Goal: Information Seeking & Learning: Learn about a topic

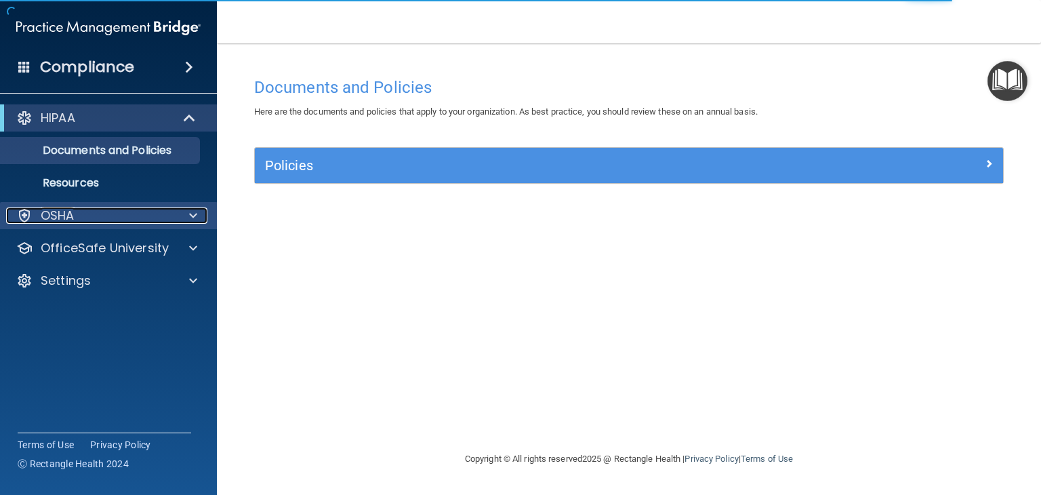
click at [186, 214] on div at bounding box center [191, 215] width 34 height 16
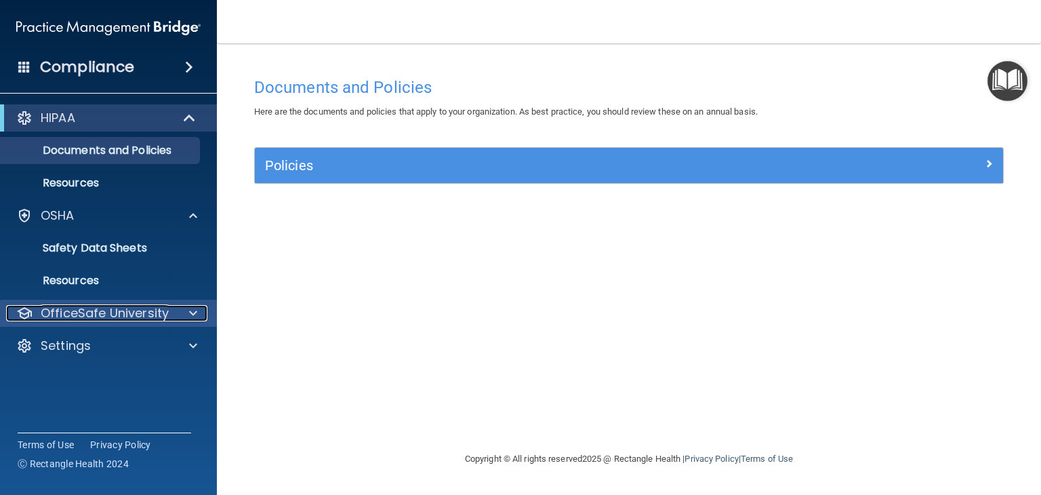
click at [163, 310] on p "OfficeSafe University" at bounding box center [105, 313] width 128 height 16
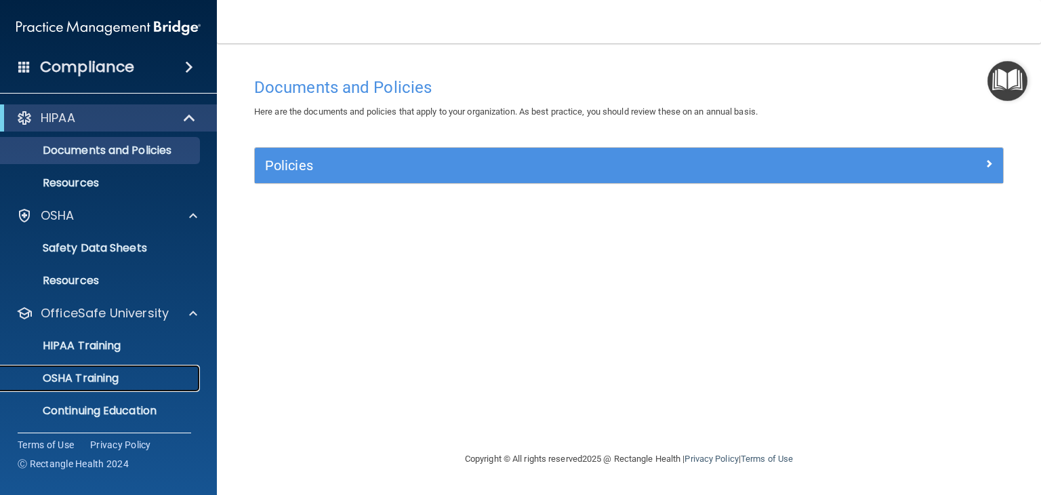
click at [129, 375] on div "OSHA Training" at bounding box center [101, 378] width 185 height 14
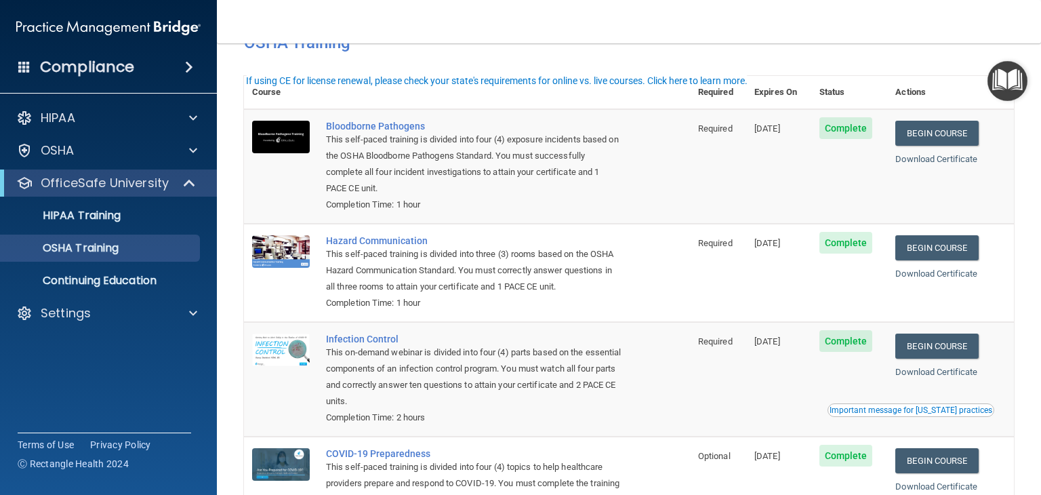
scroll to position [19, 0]
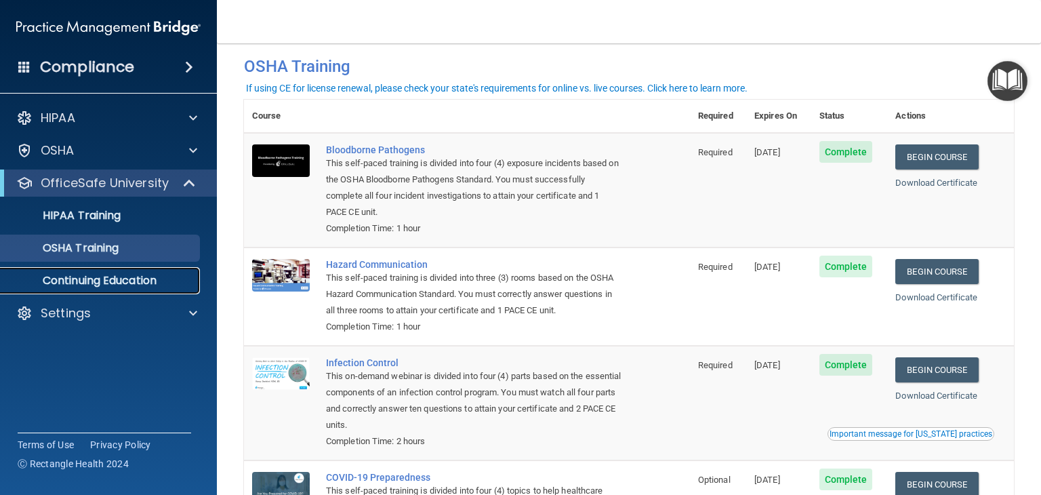
click at [119, 277] on p "Continuing Education" at bounding box center [101, 281] width 185 height 14
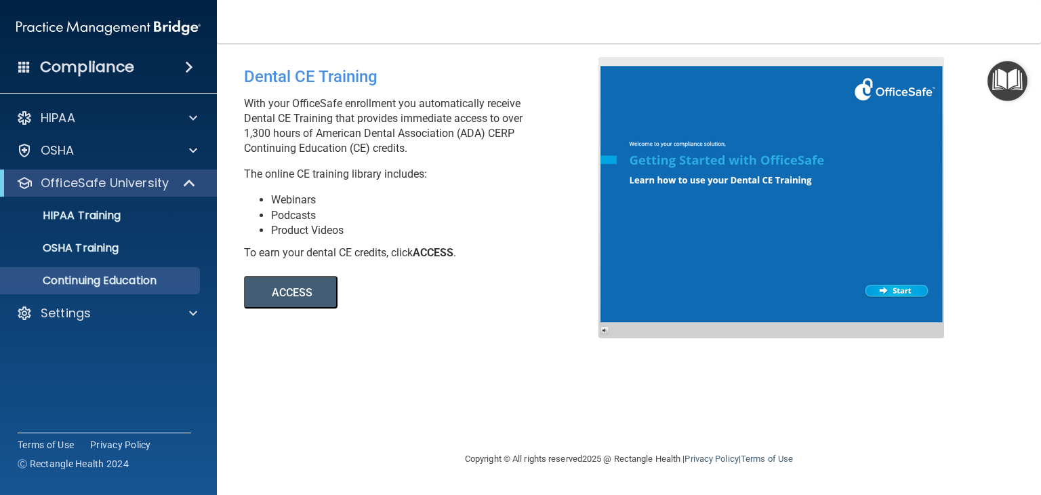
click at [132, 68] on h4 "Compliance" at bounding box center [87, 67] width 94 height 19
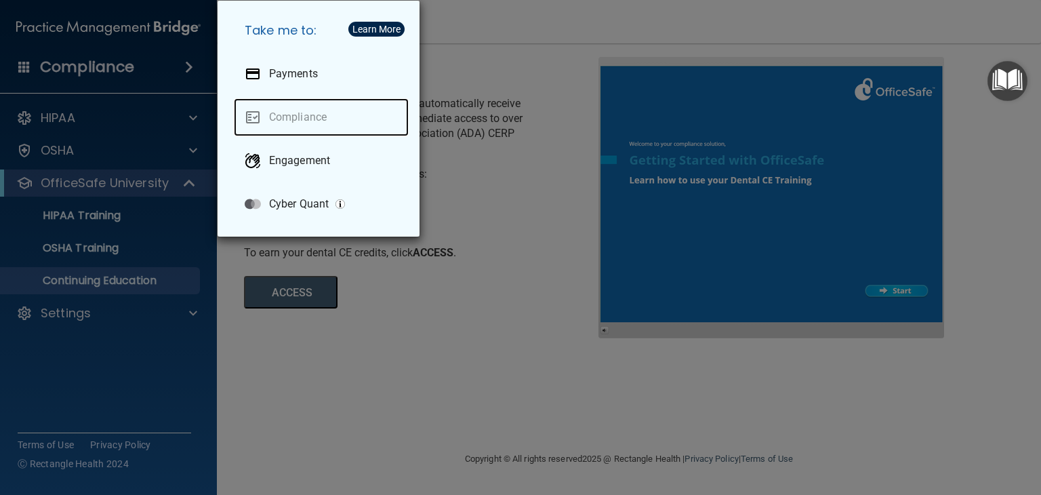
click at [298, 116] on link "Compliance" at bounding box center [321, 117] width 175 height 38
click at [463, 224] on div "Take me to: Payments Compliance Engagement Cyber Quant" at bounding box center [520, 247] width 1041 height 495
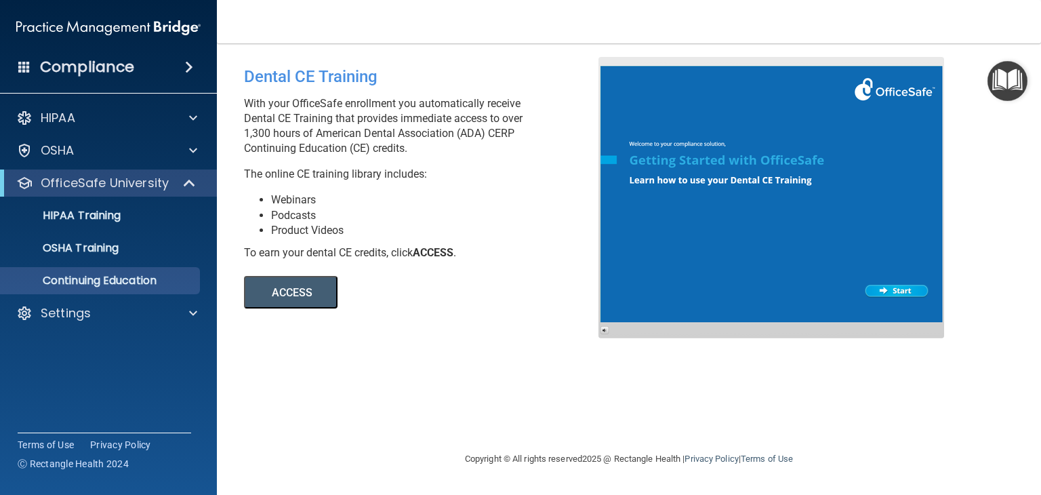
click at [309, 289] on button "ACCESS" at bounding box center [291, 292] width 94 height 33
click at [119, 66] on h4 "Compliance" at bounding box center [87, 67] width 94 height 19
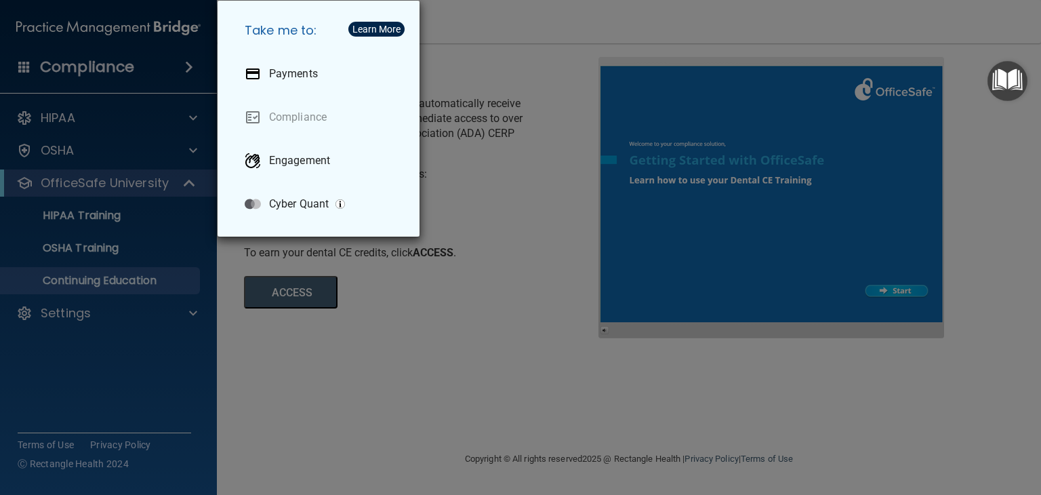
click at [367, 29] on div "Learn More" at bounding box center [376, 28] width 48 height 9
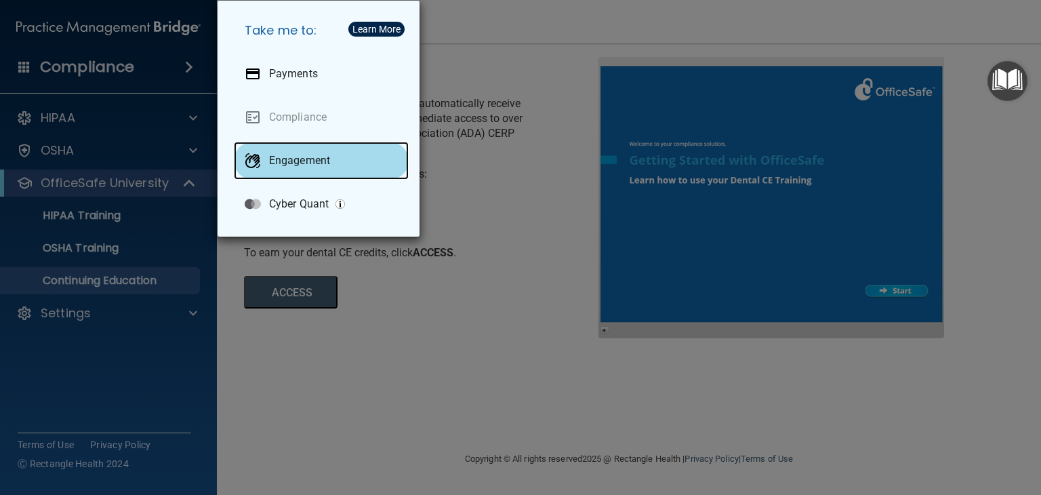
click at [305, 157] on p "Engagement" at bounding box center [299, 161] width 61 height 14
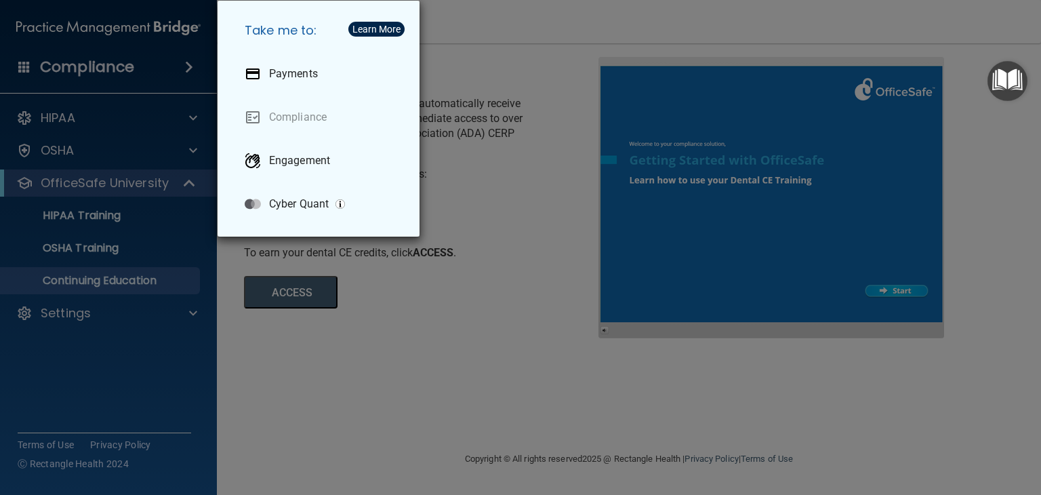
click at [125, 189] on div "Take me to: Payments Compliance Engagement Cyber Quant" at bounding box center [520, 247] width 1041 height 495
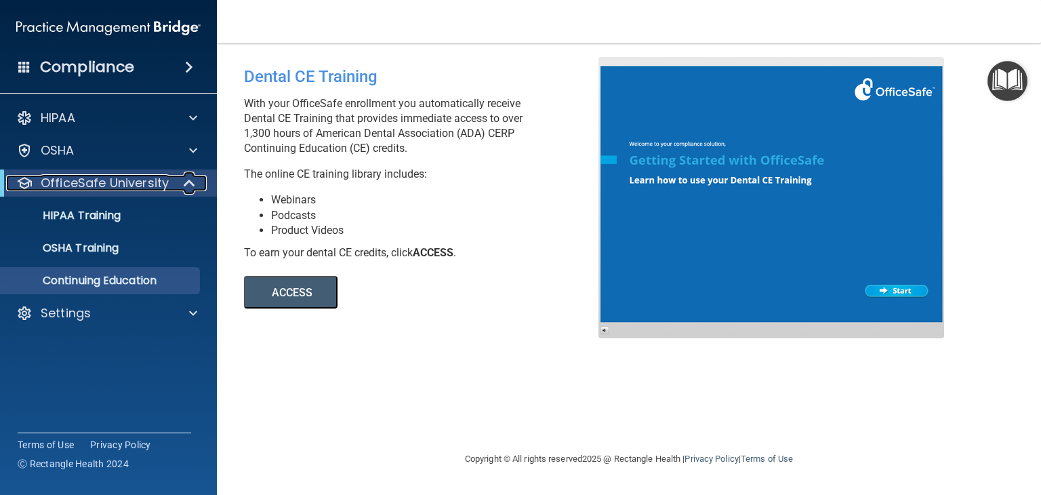
click at [155, 190] on p "OfficeSafe University" at bounding box center [105, 183] width 128 height 16
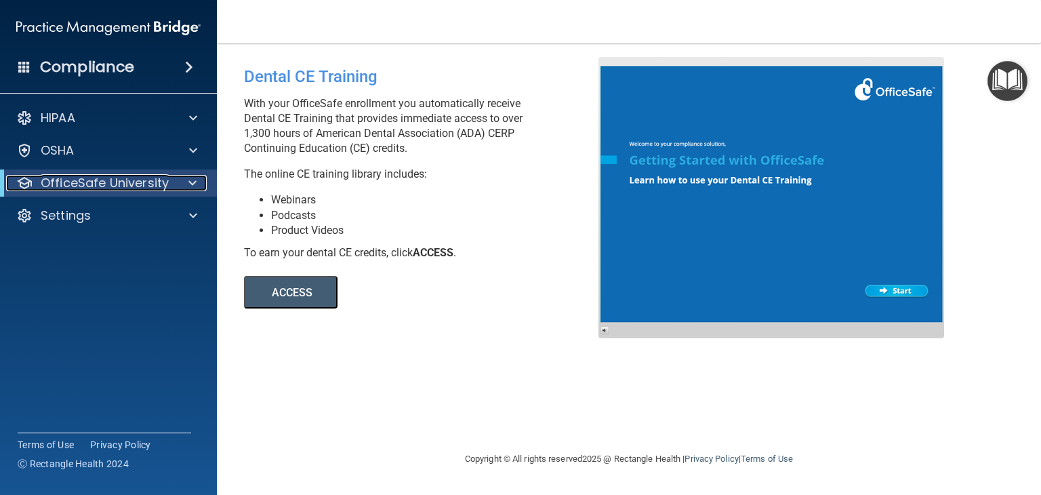
click at [190, 186] on span at bounding box center [192, 183] width 8 height 16
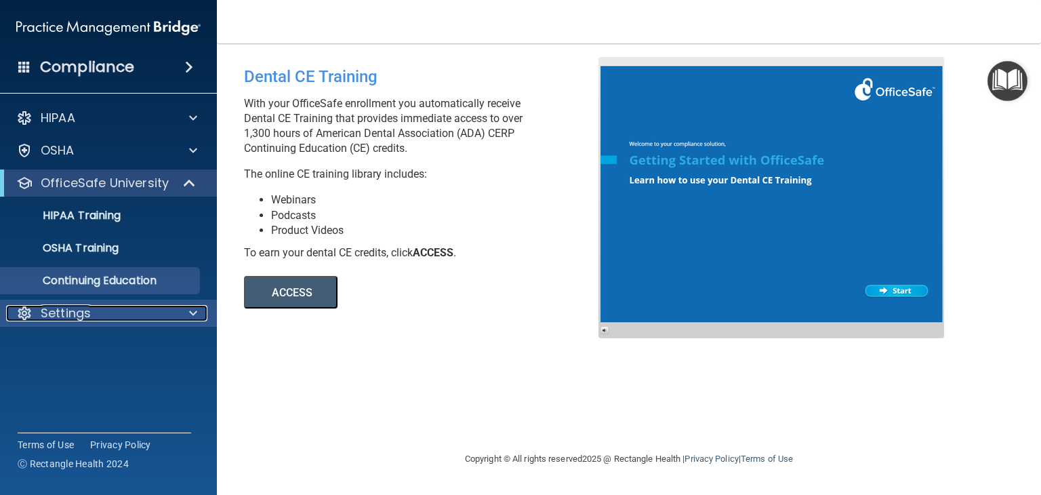
click at [169, 310] on div "Settings" at bounding box center [90, 313] width 168 height 16
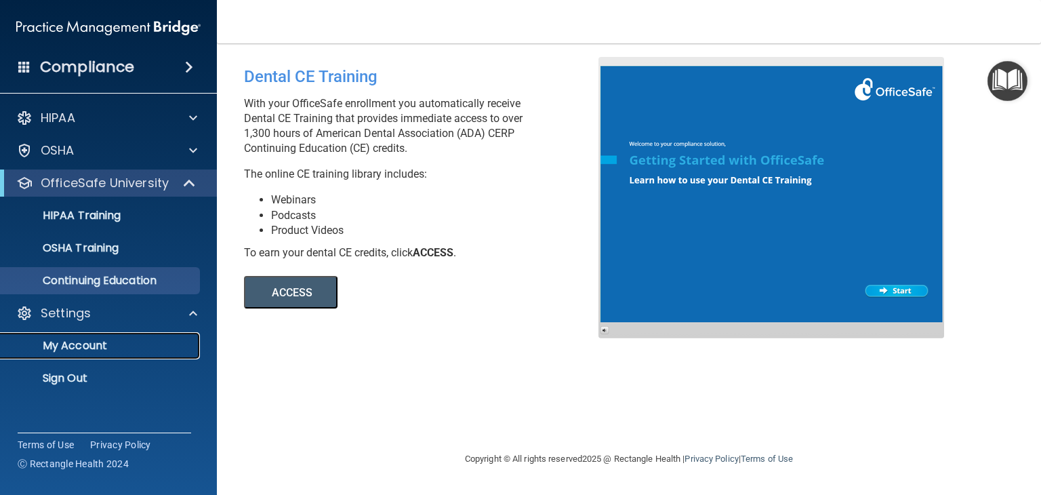
click at [150, 351] on p "My Account" at bounding box center [101, 346] width 185 height 14
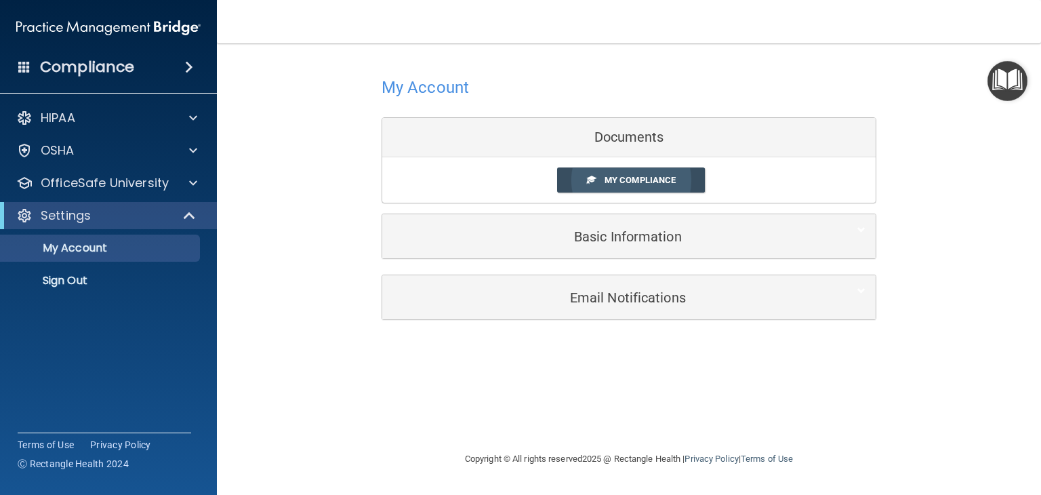
click at [597, 180] on link "My Compliance" at bounding box center [631, 179] width 148 height 25
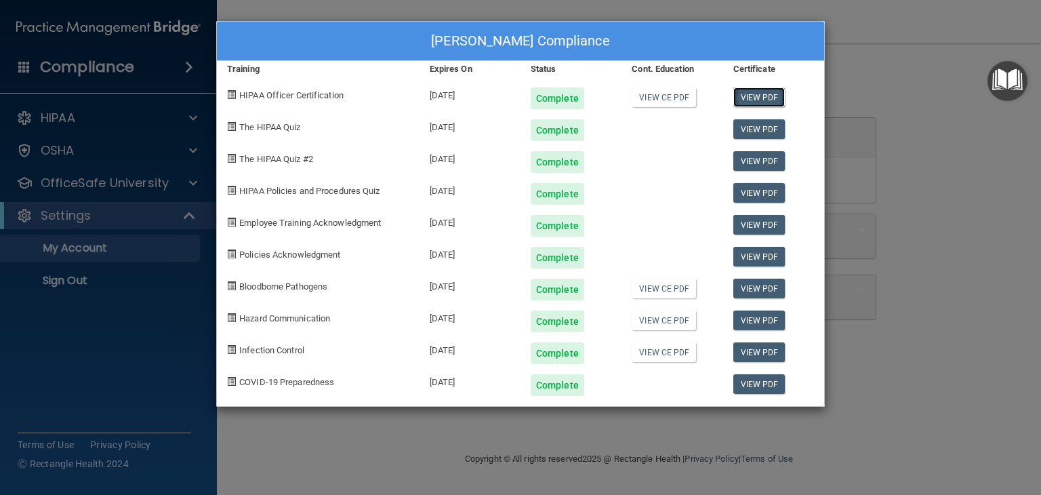
click at [759, 95] on link "View PDF" at bounding box center [759, 97] width 52 height 20
